Goal: Transaction & Acquisition: Subscribe to service/newsletter

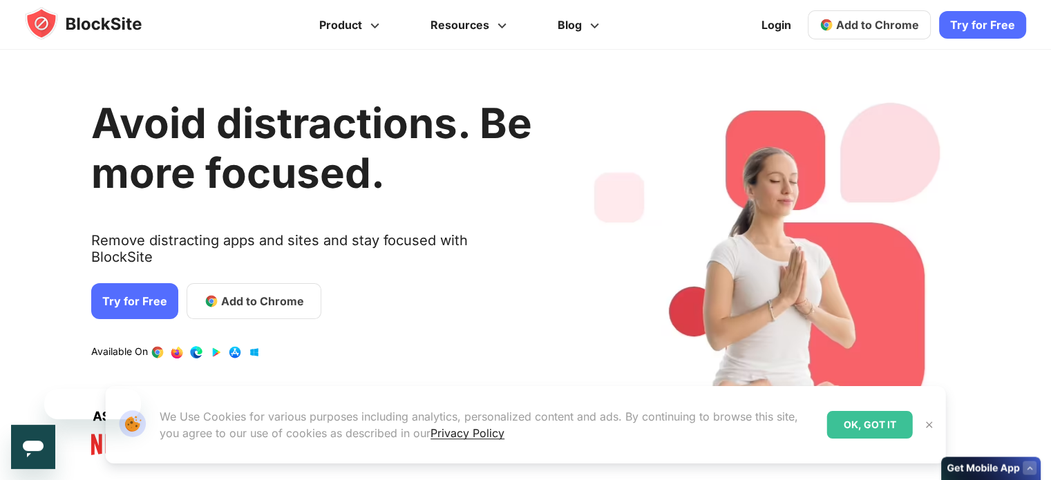
click at [120, 290] on link "Try for Free" at bounding box center [134, 301] width 87 height 36
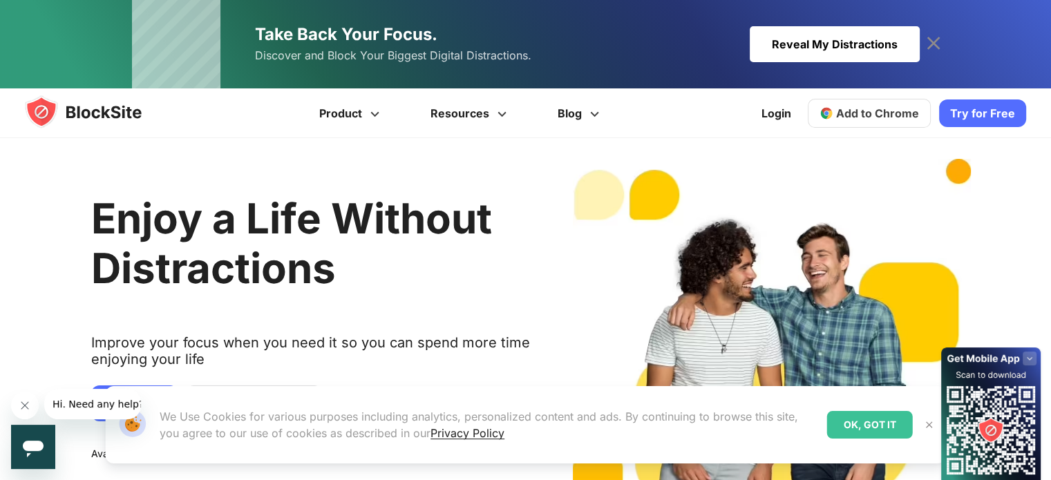
click at [889, 107] on span "Add to Chrome" at bounding box center [877, 113] width 83 height 14
